Goal: Find specific page/section: Find specific page/section

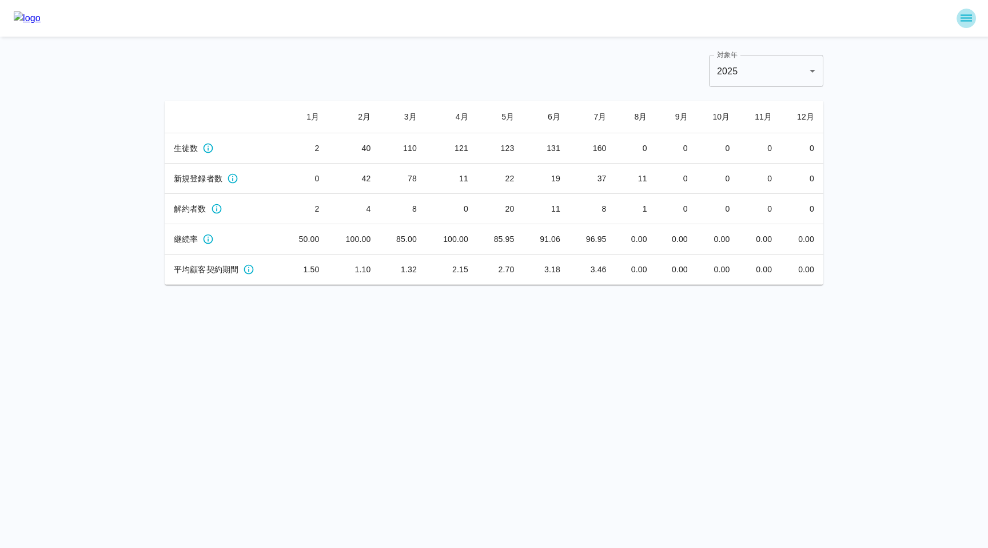
click at [968, 18] on icon "sidemenu" at bounding box center [966, 18] width 11 height 7
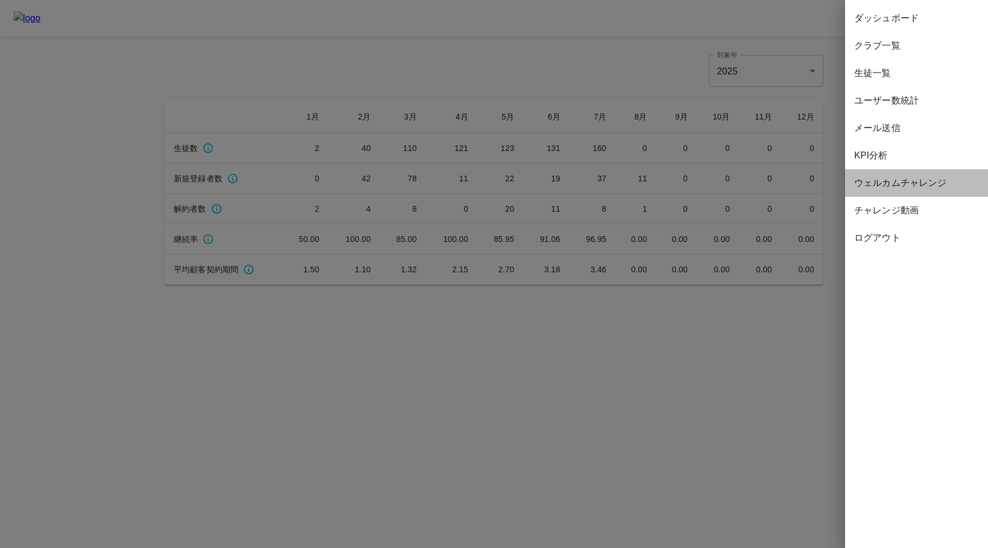
click at [898, 179] on span "ウェルカムチャレンジ" at bounding box center [917, 183] width 125 height 14
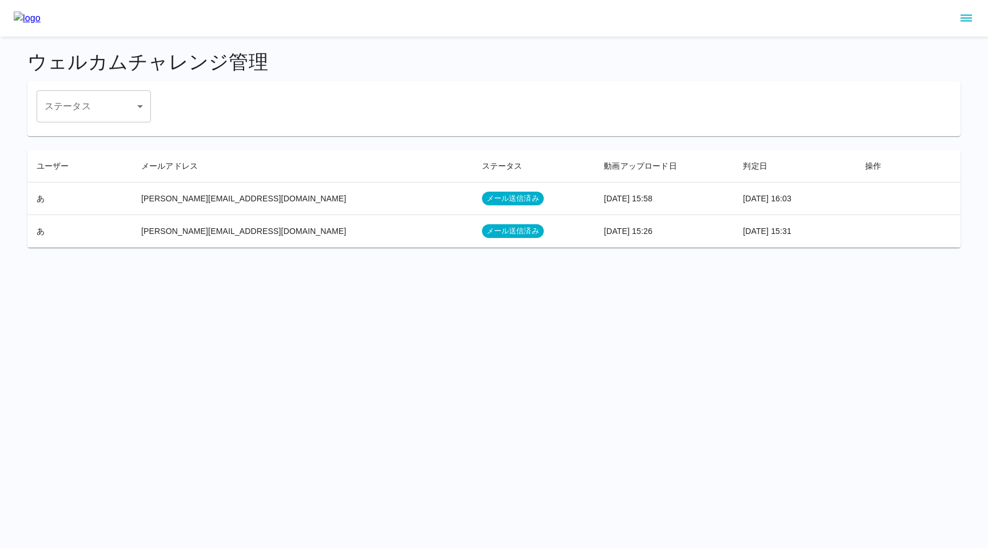
click at [516, 252] on div "ウェルカムチャレンジ管理 ステータス ​ ステータス ユーザー メールアドレス ステータス 動画アップロード日 判定日 操作 あ [PERSON_NAME][…" at bounding box center [494, 149] width 961 height 225
click at [967, 16] on icon "sidemenu" at bounding box center [967, 18] width 14 height 14
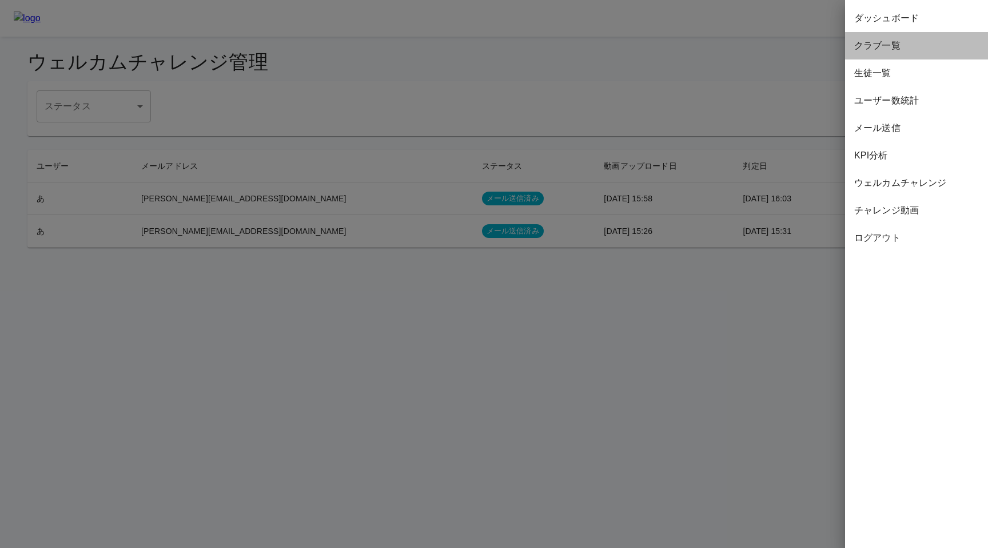
click at [897, 45] on span "クラブ一覧" at bounding box center [917, 46] width 125 height 14
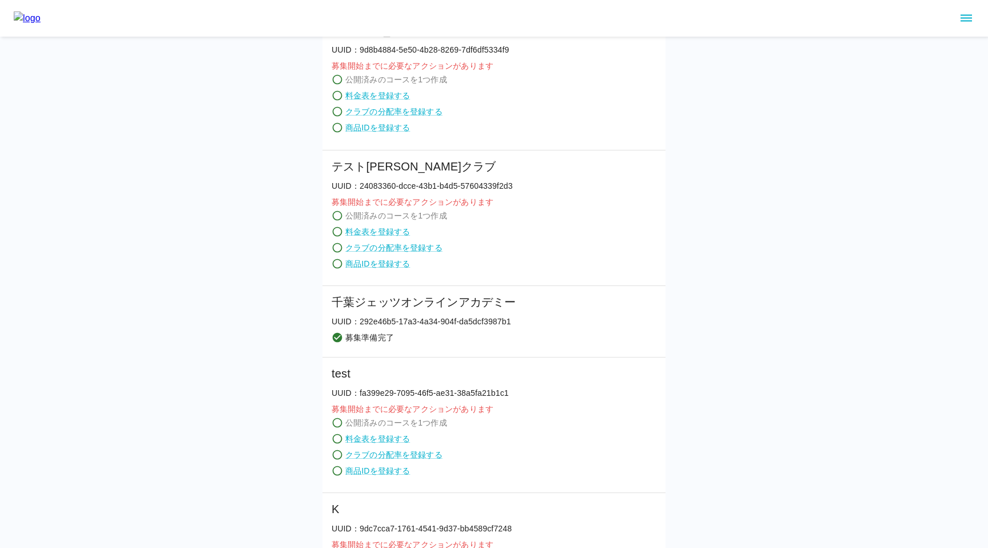
scroll to position [805, 0]
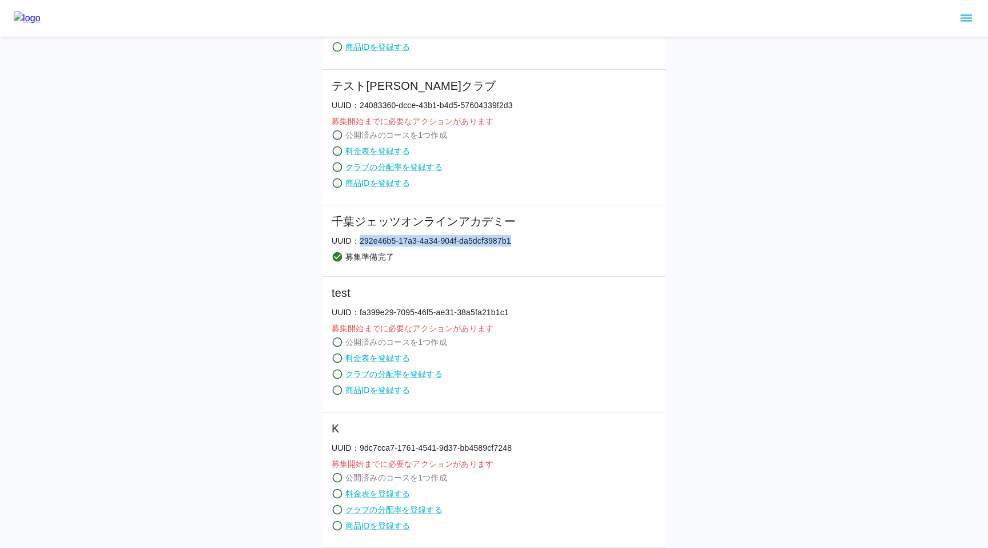
drag, startPoint x: 360, startPoint y: 240, endPoint x: 519, endPoint y: 242, distance: 158.5
click at [519, 242] on li "[PERSON_NAME]ジェッツオンラインアカデミー UUID： 292e46b5-17a3-4a34-904f-da5dcf3987b1 募集準備完了" at bounding box center [494, 241] width 343 height 72
copy p "292e46b5-17a3-4a34-904f-da5dcf3987b1"
click at [648, 160] on li "テスト[PERSON_NAME]クラブ UUID： 24083360-dcce-43b1-b4d5-57604339f2d3 募集開始までに必要なアクションが…" at bounding box center [494, 138] width 343 height 136
